Goal: Task Accomplishment & Management: Manage account settings

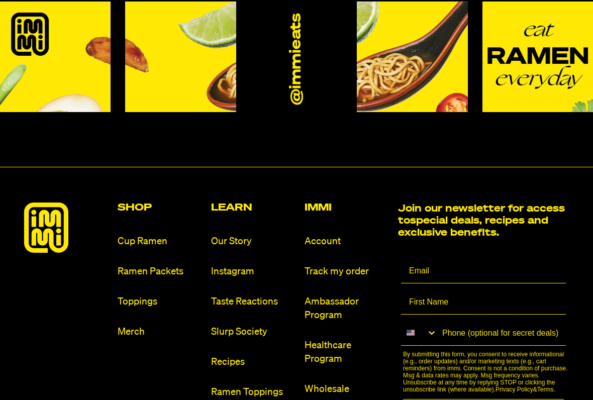
scroll to position [5556, 0]
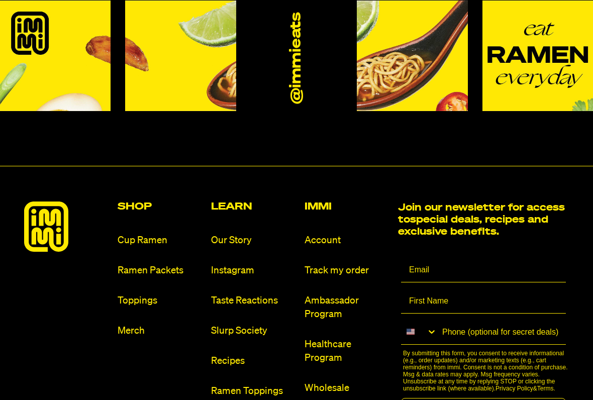
click at [321, 234] on link "Account" at bounding box center [346, 241] width 85 height 14
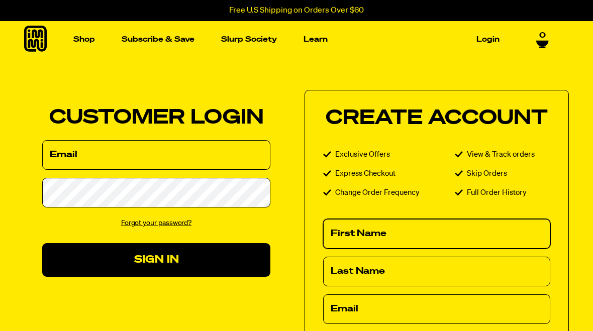
click at [355, 230] on input "First Name" at bounding box center [436, 234] width 227 height 30
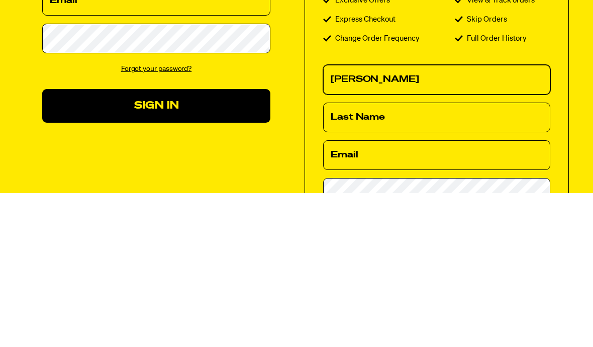
type input "[PERSON_NAME]"
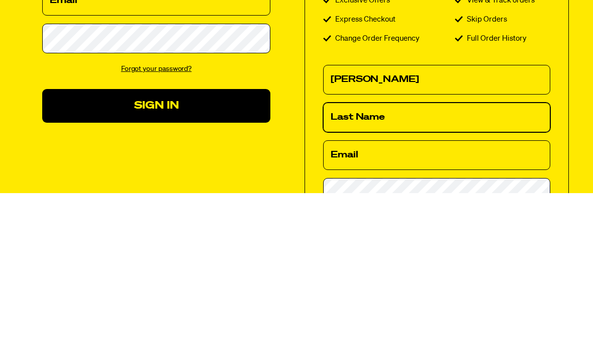
click at [355, 257] on input "Last Name" at bounding box center [436, 272] width 227 height 30
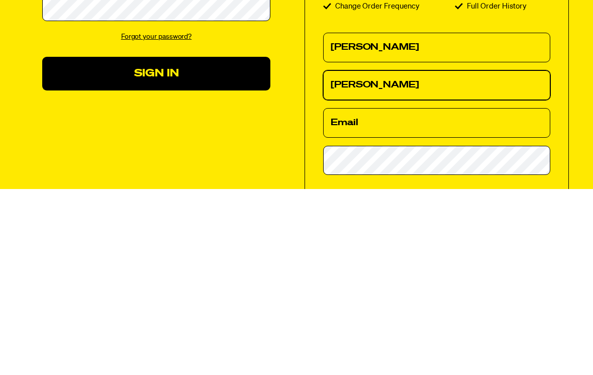
scroll to position [2, 0]
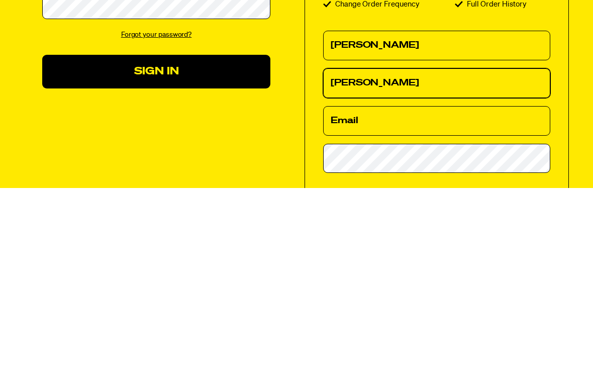
type input "[PERSON_NAME]"
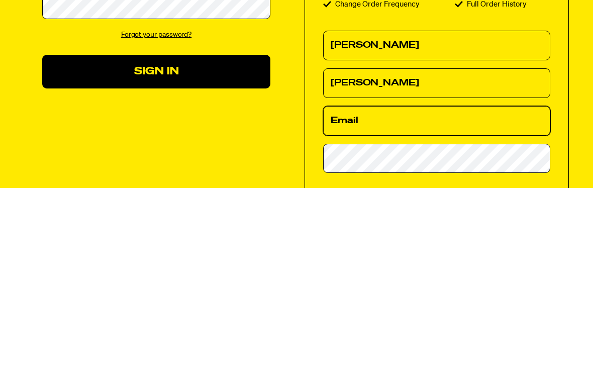
click at [357, 293] on input "Email" at bounding box center [436, 308] width 227 height 30
type input "drjimleach4991@gmail.com"
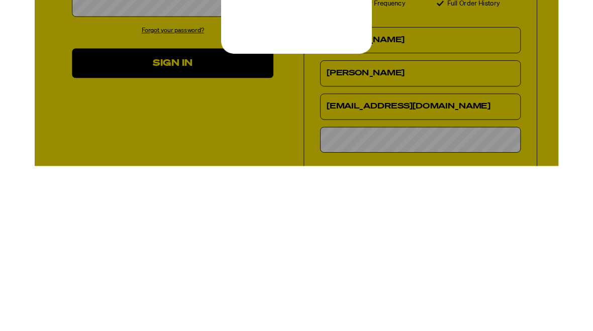
scroll to position [0, 0]
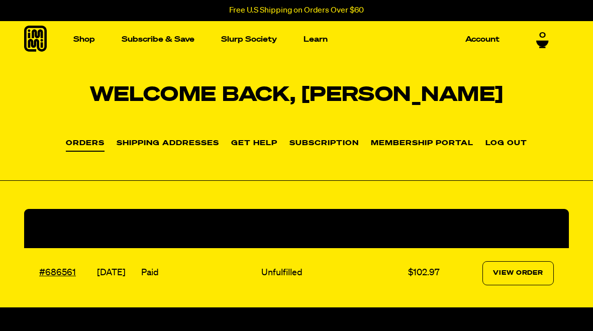
click at [164, 146] on link "Shipping Addresses" at bounding box center [168, 144] width 102 height 8
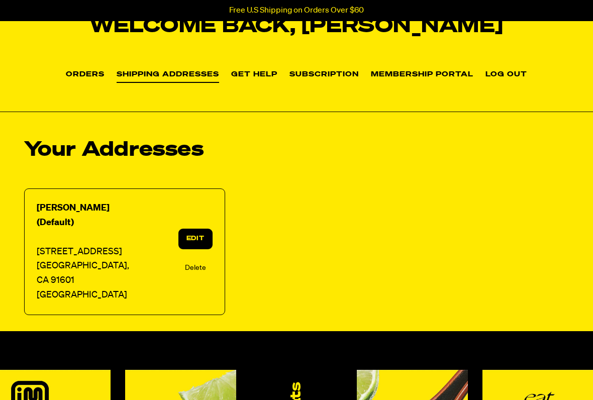
scroll to position [69, 0]
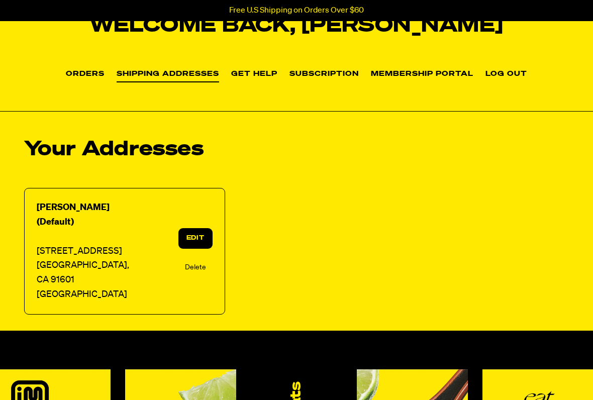
click at [198, 228] on link "Edit" at bounding box center [195, 238] width 34 height 21
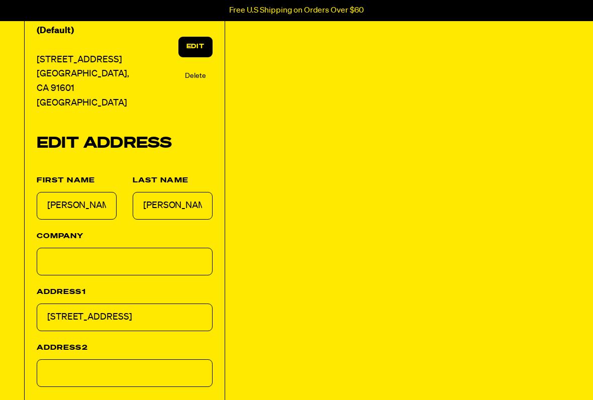
scroll to position [266, 0]
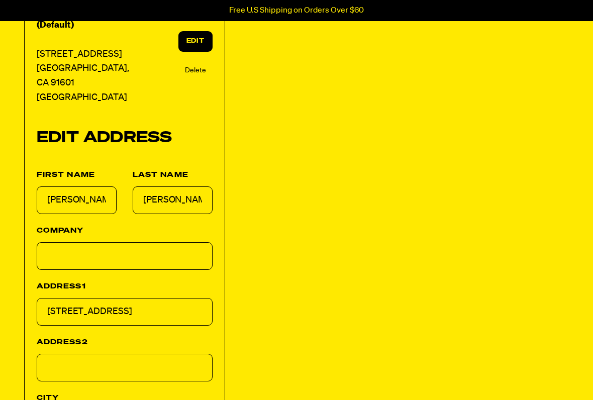
click at [145, 298] on input "[STREET_ADDRESS]" at bounding box center [125, 312] width 176 height 28
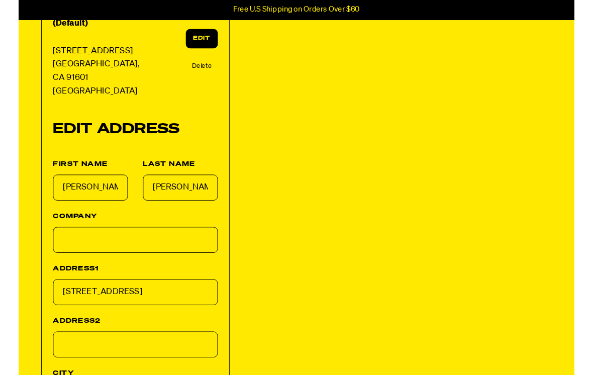
scroll to position [281, 0]
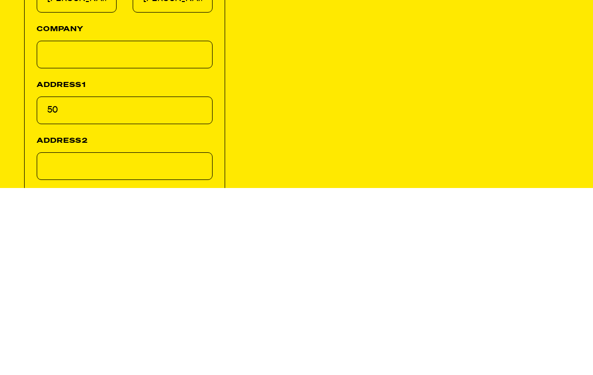
type input "5"
type input "[STREET_ADDRESS]"
click at [51, 331] on input "Address2" at bounding box center [125, 353] width 176 height 28
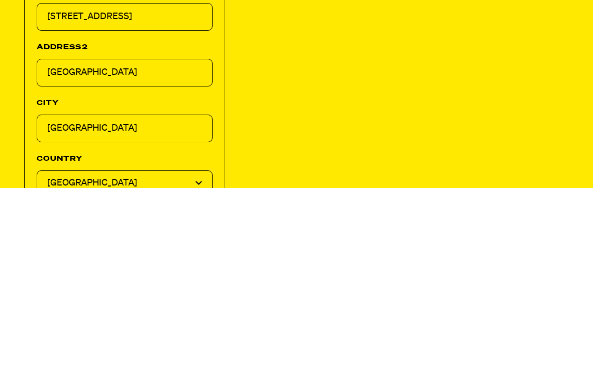
scroll to position [375, 0]
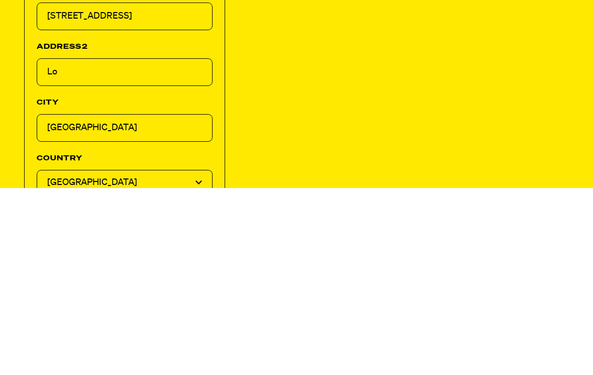
type input "L"
click at [128, 301] on input "North Hollywood" at bounding box center [125, 315] width 176 height 28
type input "N"
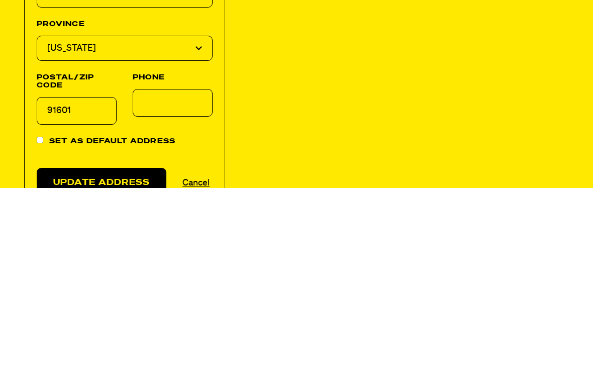
scroll to position [563, 0]
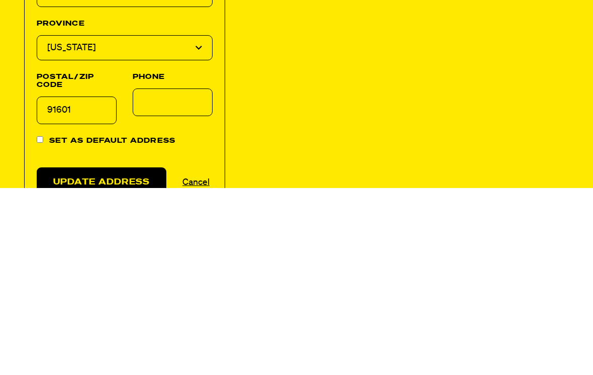
type input "Los Angeles"
click at [78, 283] on input "91601" at bounding box center [77, 297] width 80 height 28
type input "9"
type input "90029"
click at [43, 323] on input "Set as default address" at bounding box center [40, 326] width 7 height 7
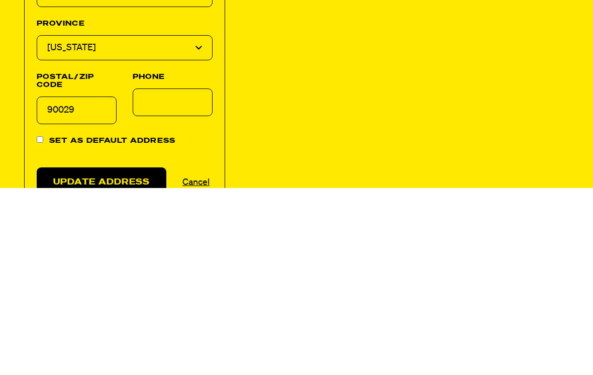
checkbox input "true"
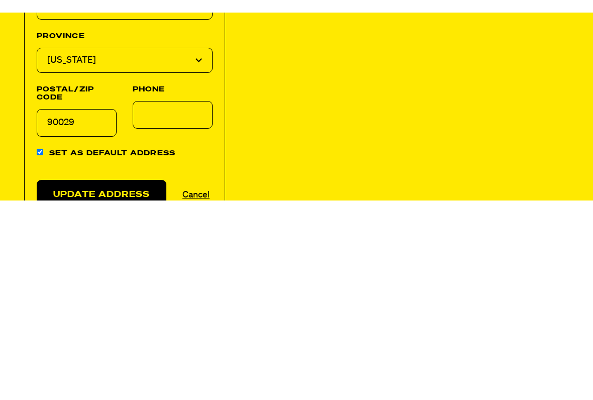
scroll to position [750, 0]
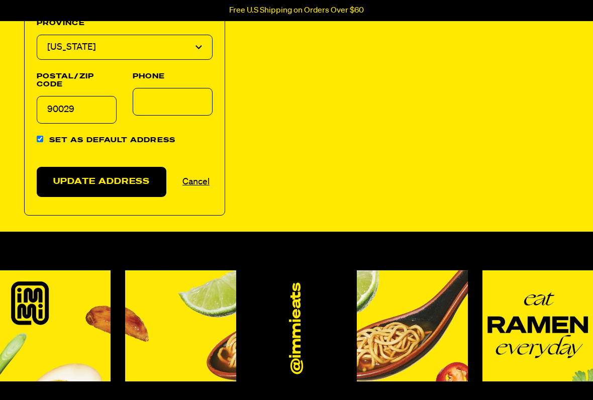
click at [159, 88] on input "Phone" at bounding box center [173, 102] width 80 height 28
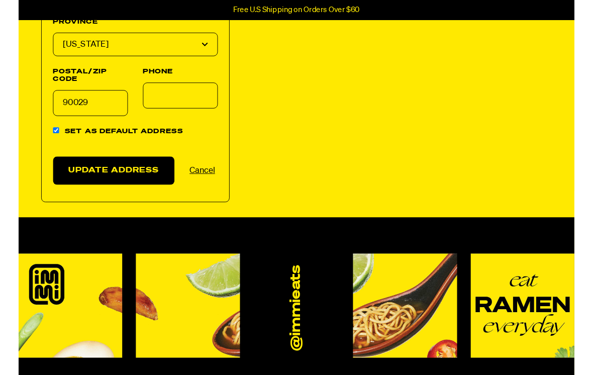
scroll to position [750, 0]
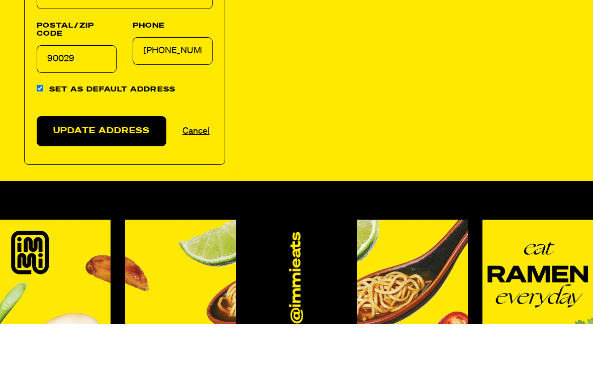
type input "818 402-4303"
click at [124, 167] on button "Update Address" at bounding box center [102, 182] width 130 height 31
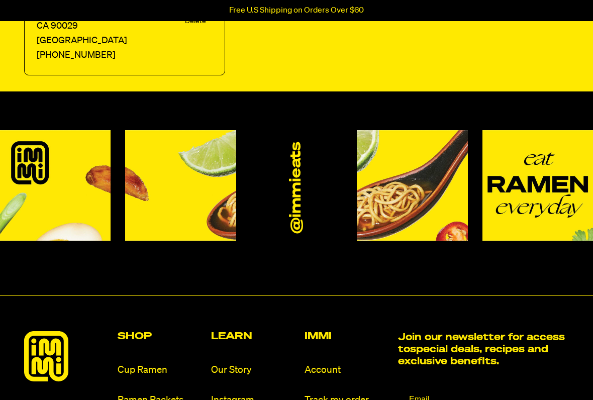
scroll to position [323, 0]
click at [229, 331] on link "Our Story" at bounding box center [253, 370] width 85 height 14
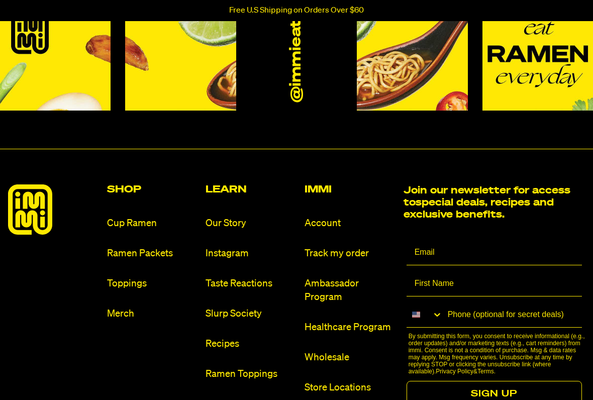
scroll to position [953, 0]
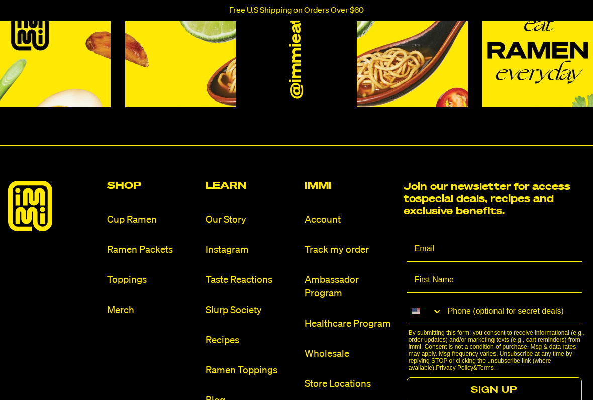
click at [321, 331] on link "Wholesale" at bounding box center [349, 355] width 91 height 14
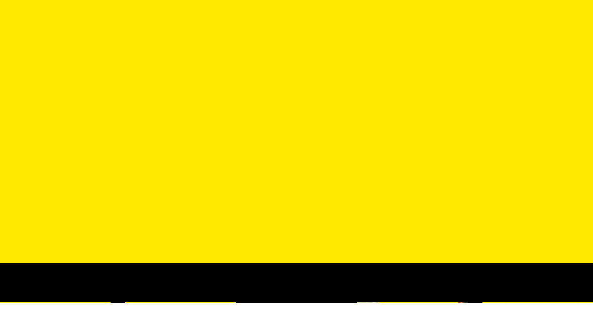
scroll to position [350, 0]
